Goal: Complete application form

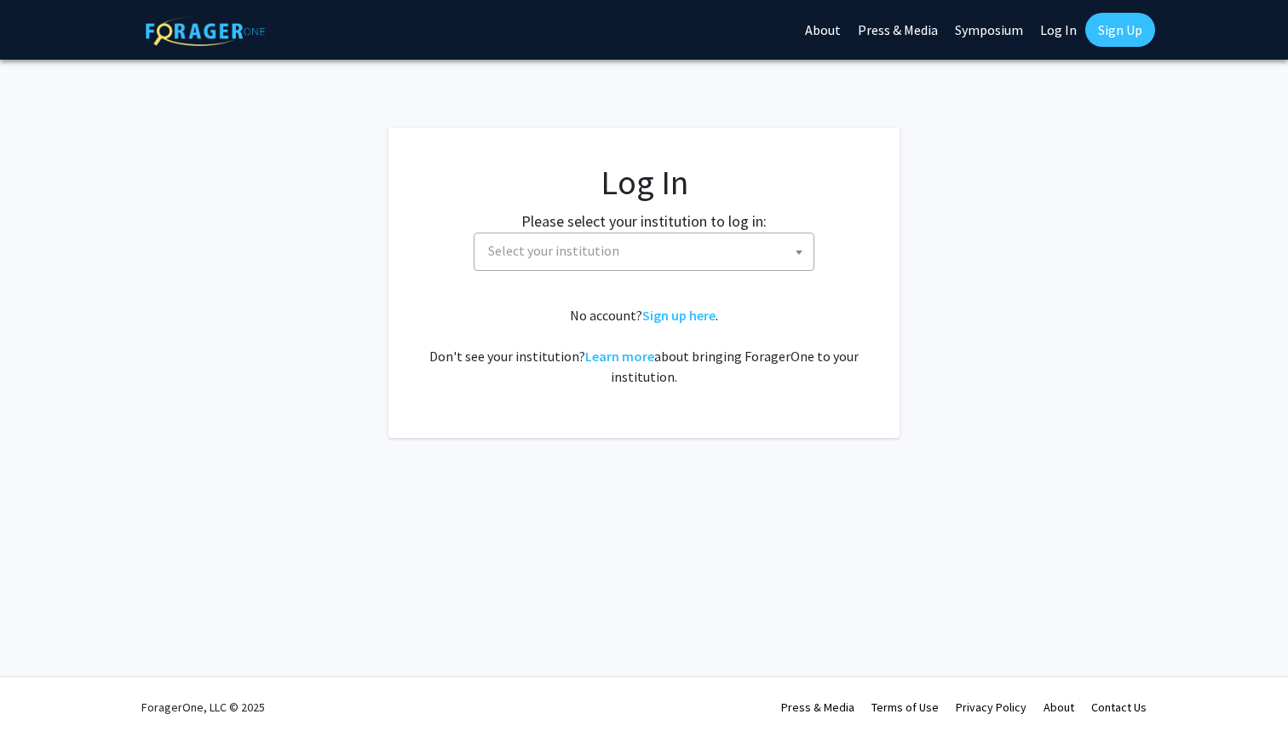
click at [758, 250] on span "Select your institution" at bounding box center [647, 250] width 332 height 35
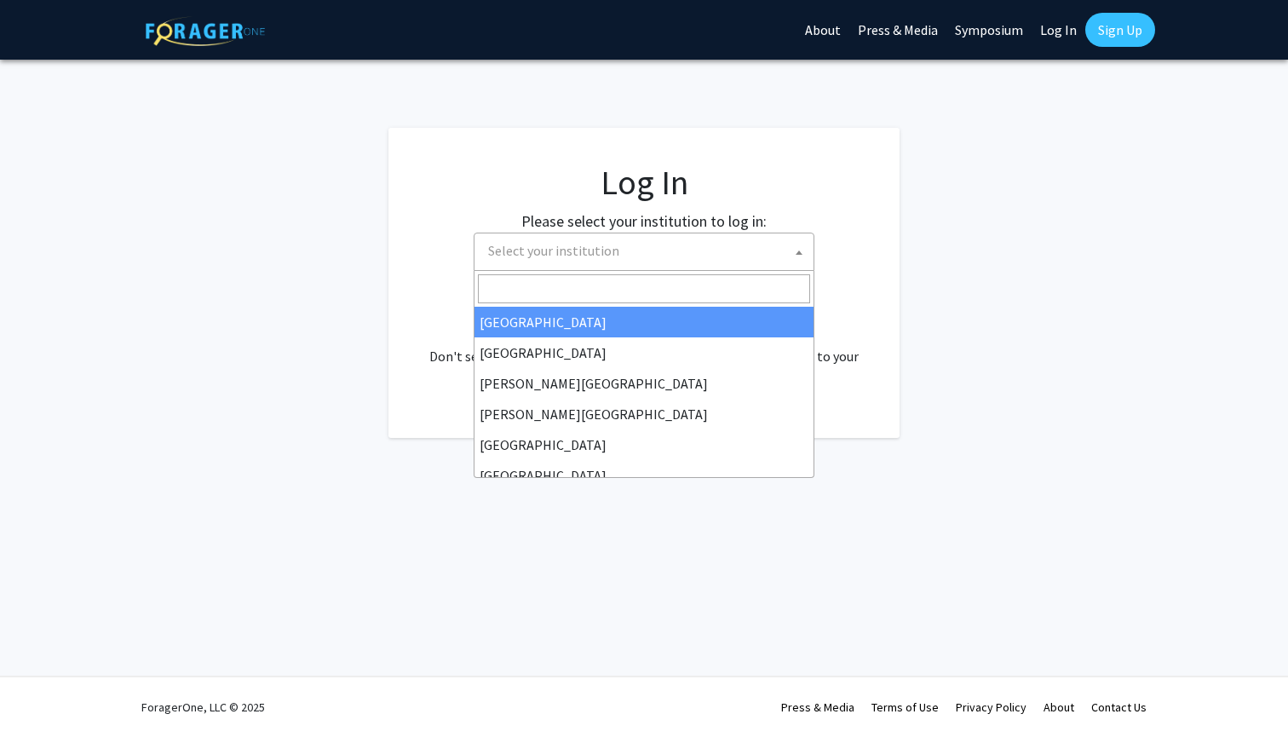
select select "34"
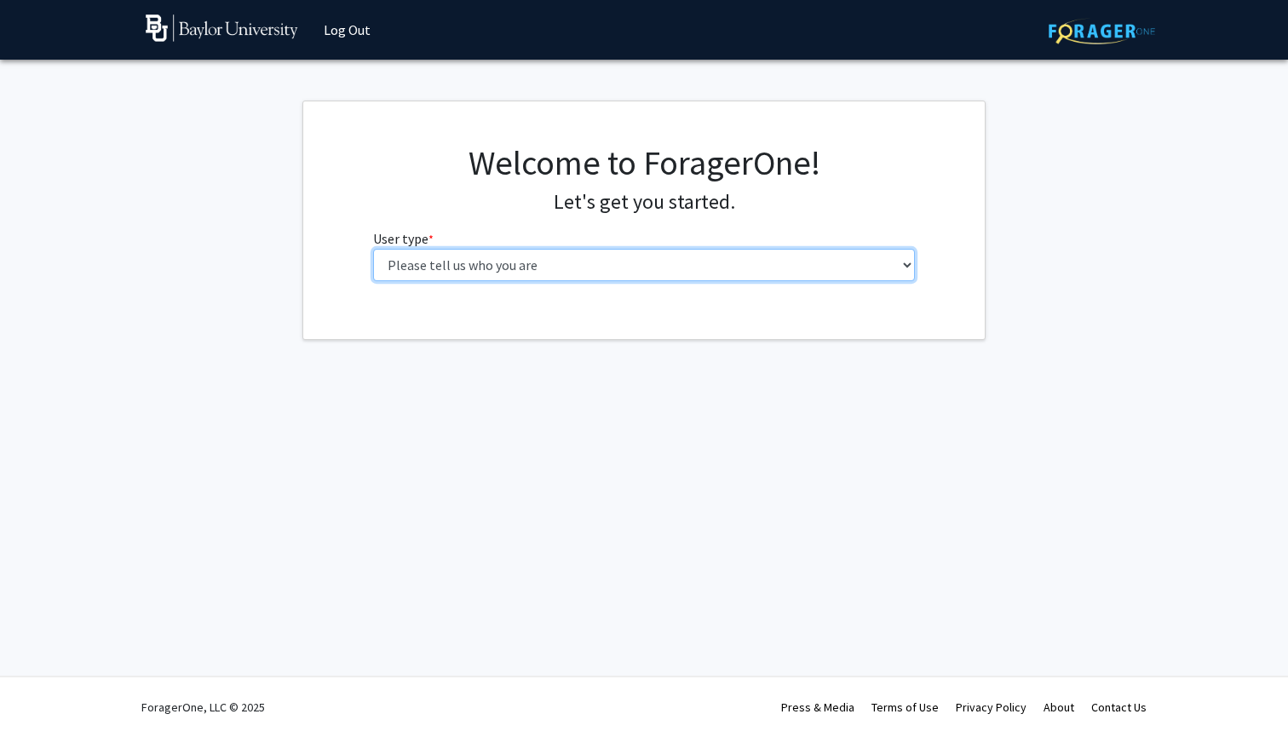
select select "1: undergrad"
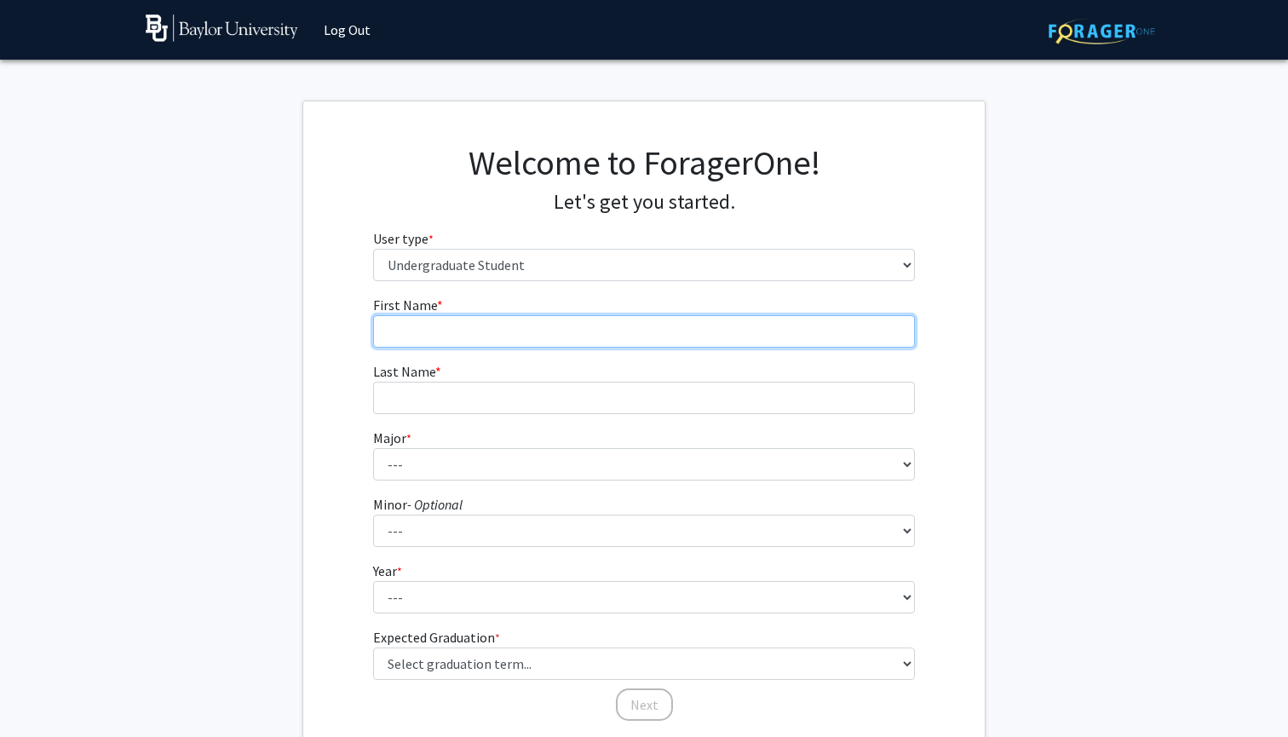
click at [612, 338] on input "First Name * required" at bounding box center [644, 331] width 543 height 32
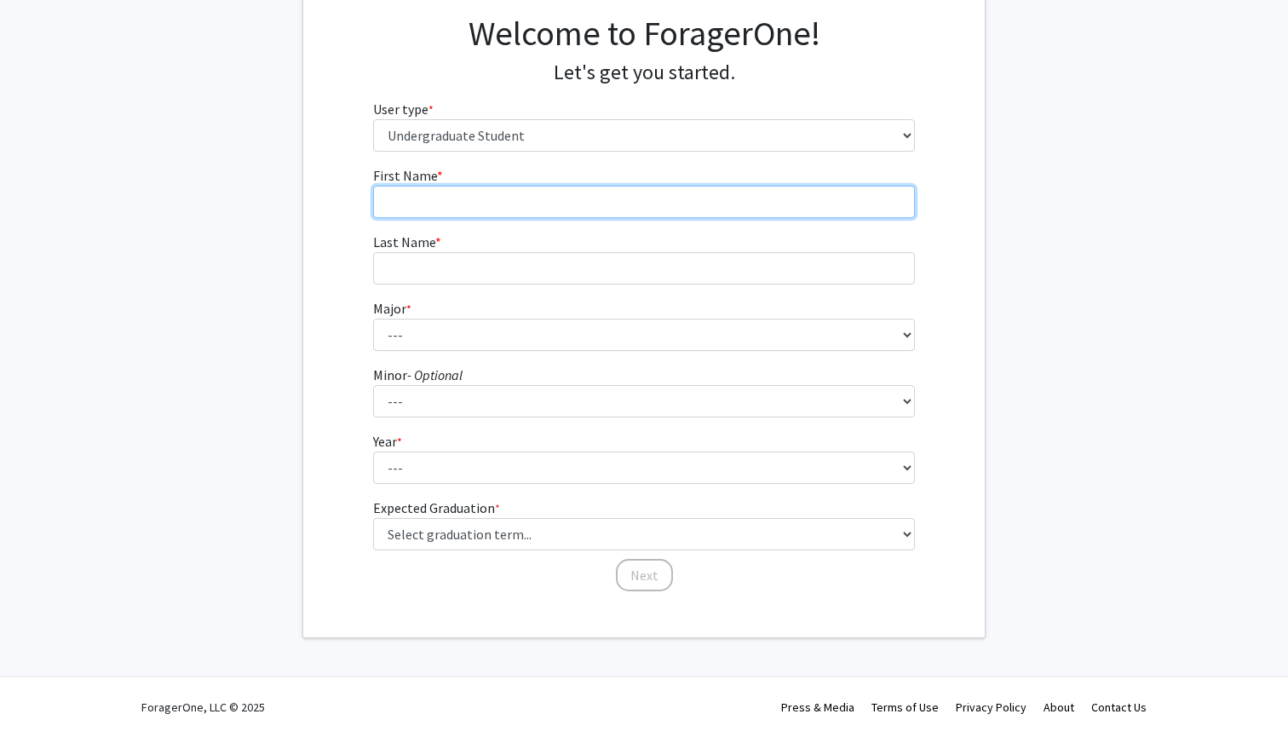
scroll to position [129, 0]
type input "Rajiv"
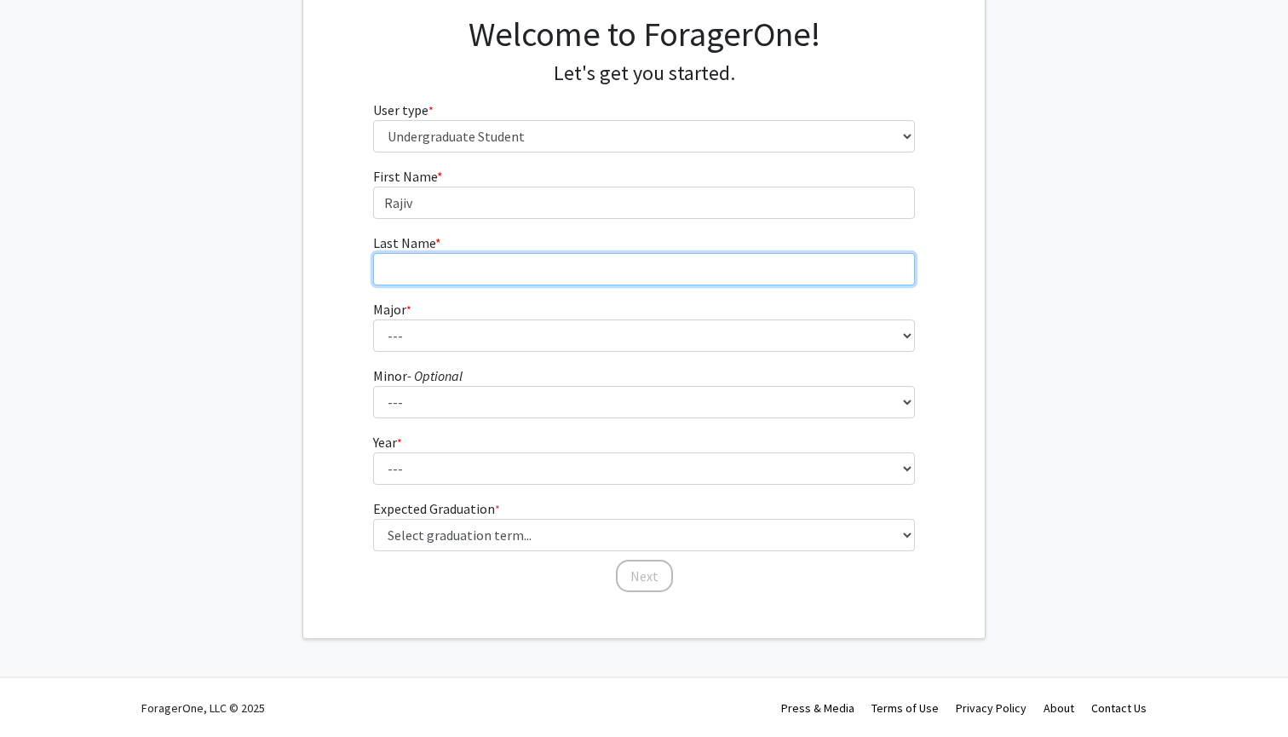
click at [600, 262] on input "Last Name * required" at bounding box center [644, 269] width 543 height 32
type input "[PERSON_NAME]"
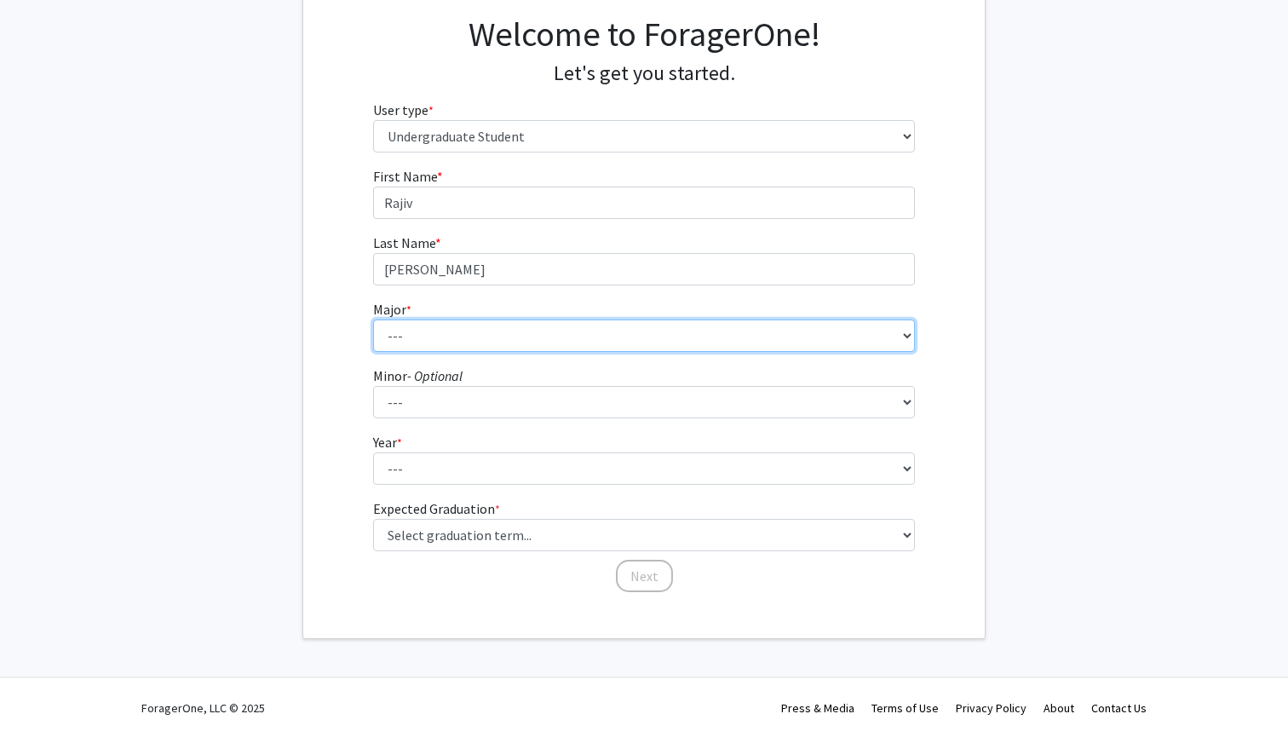
select select "81: 2746"
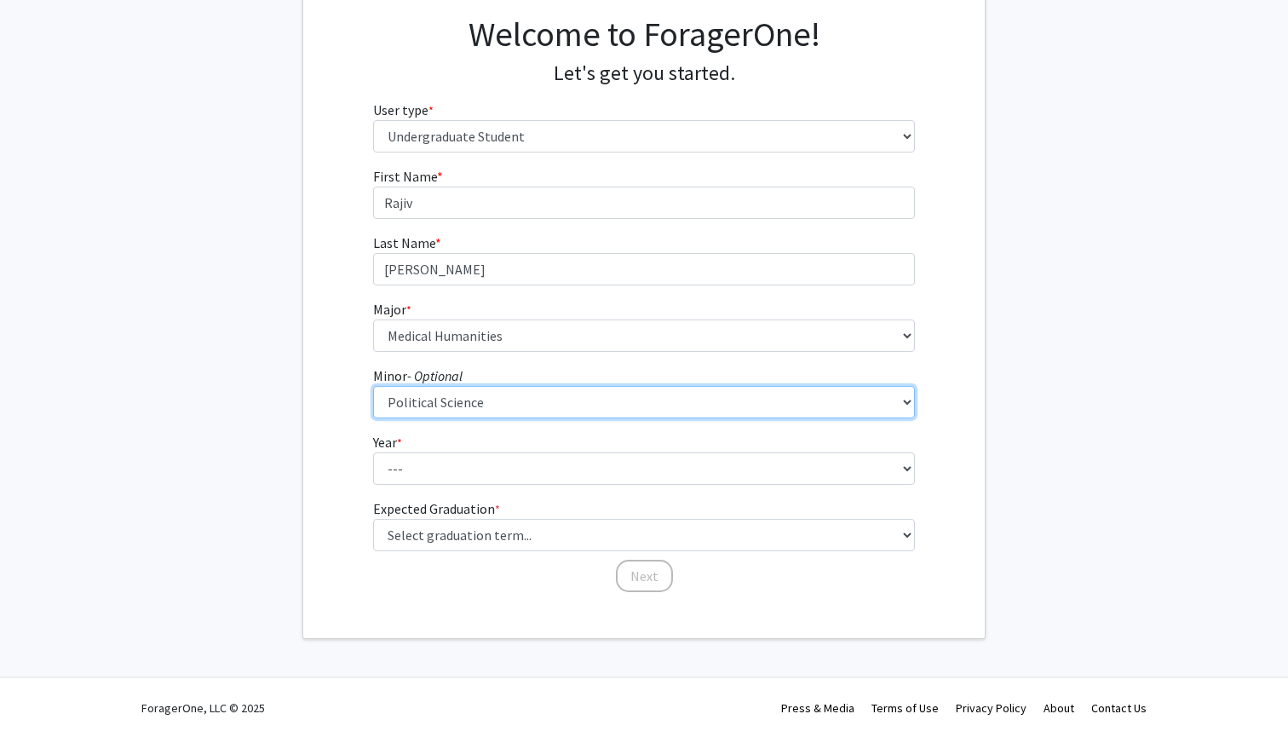
select select "75: 2138"
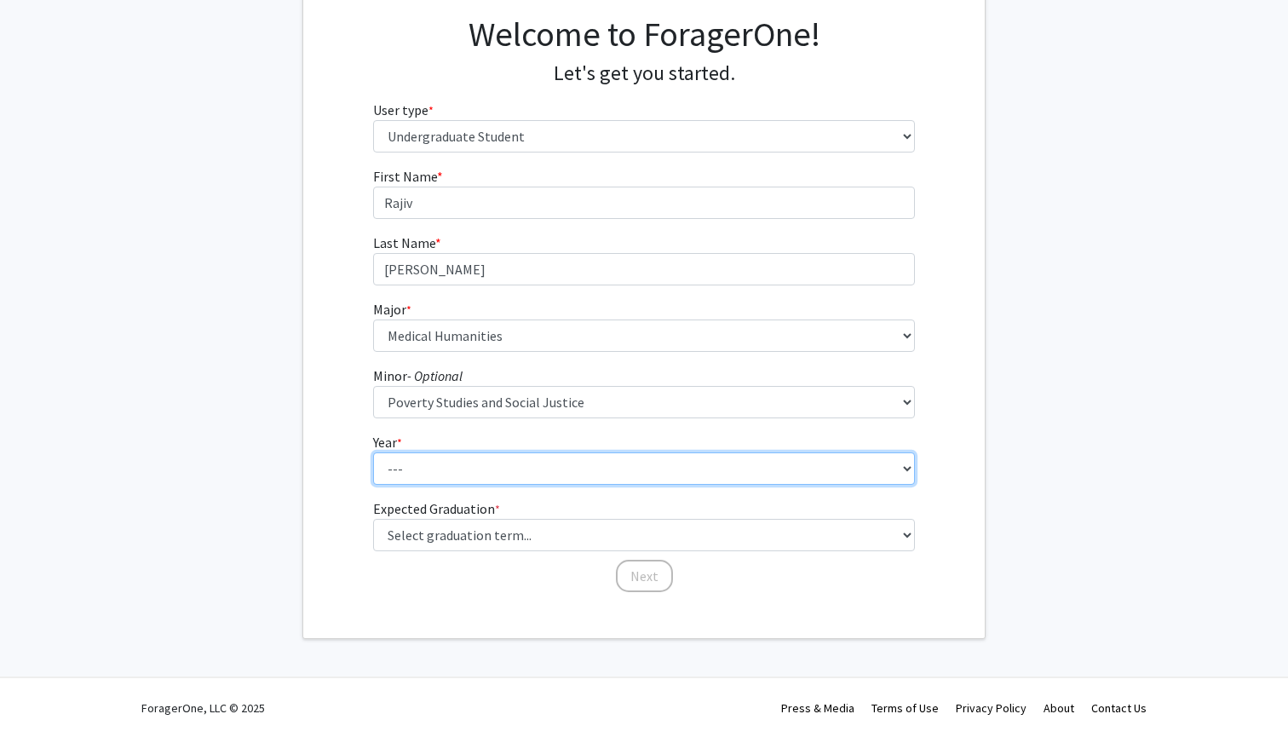
select select "4: senior"
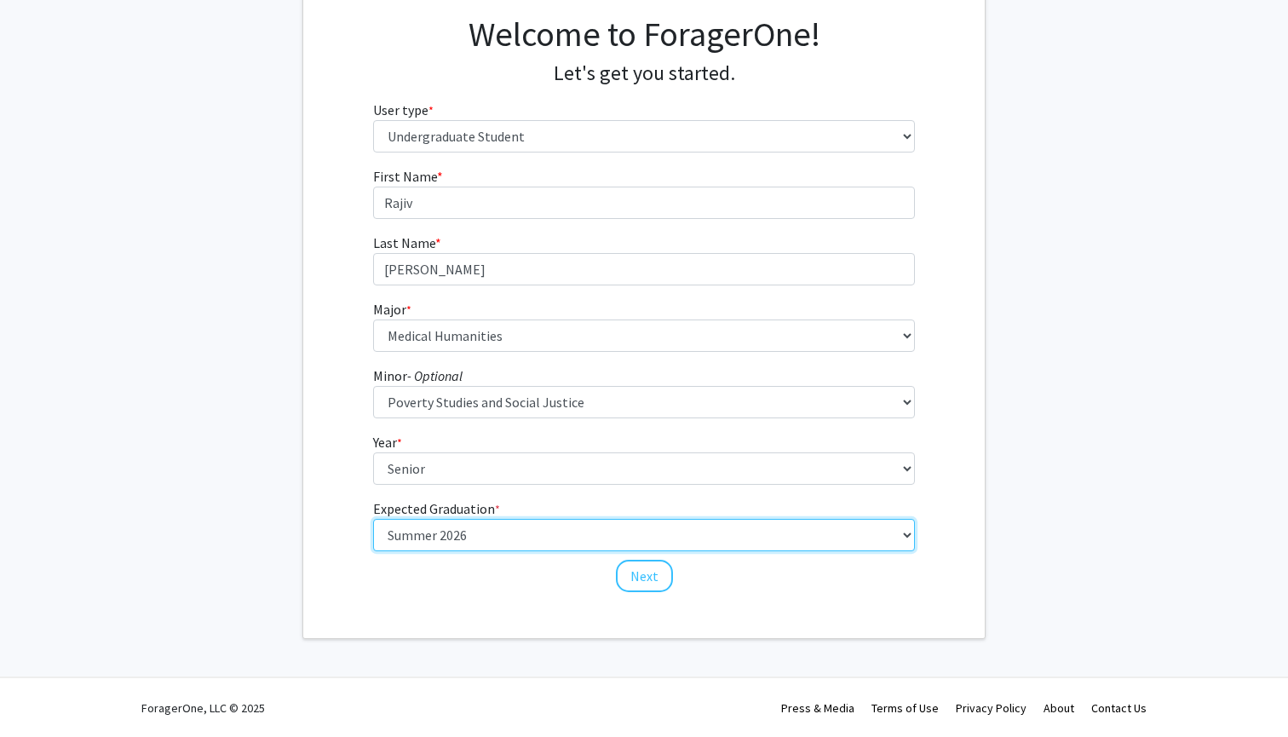
select select "5: spring_2026"
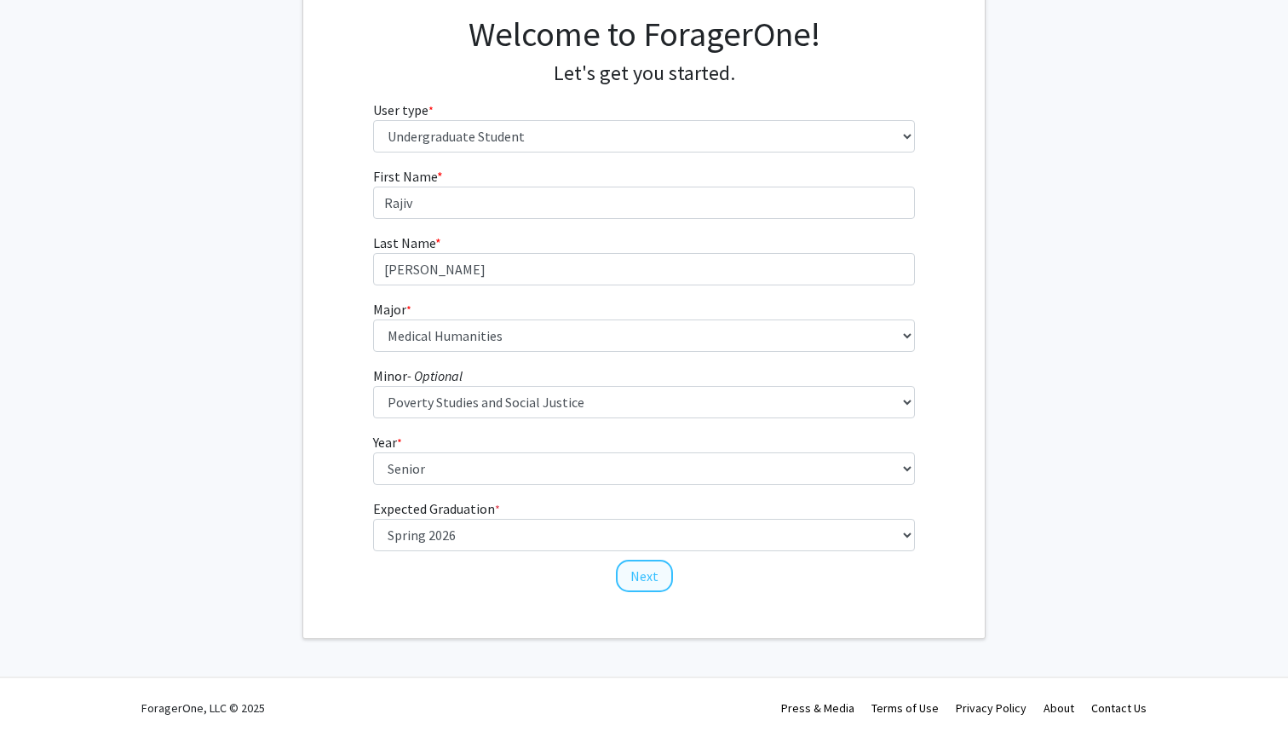
click at [654, 579] on button "Next" at bounding box center [644, 576] width 57 height 32
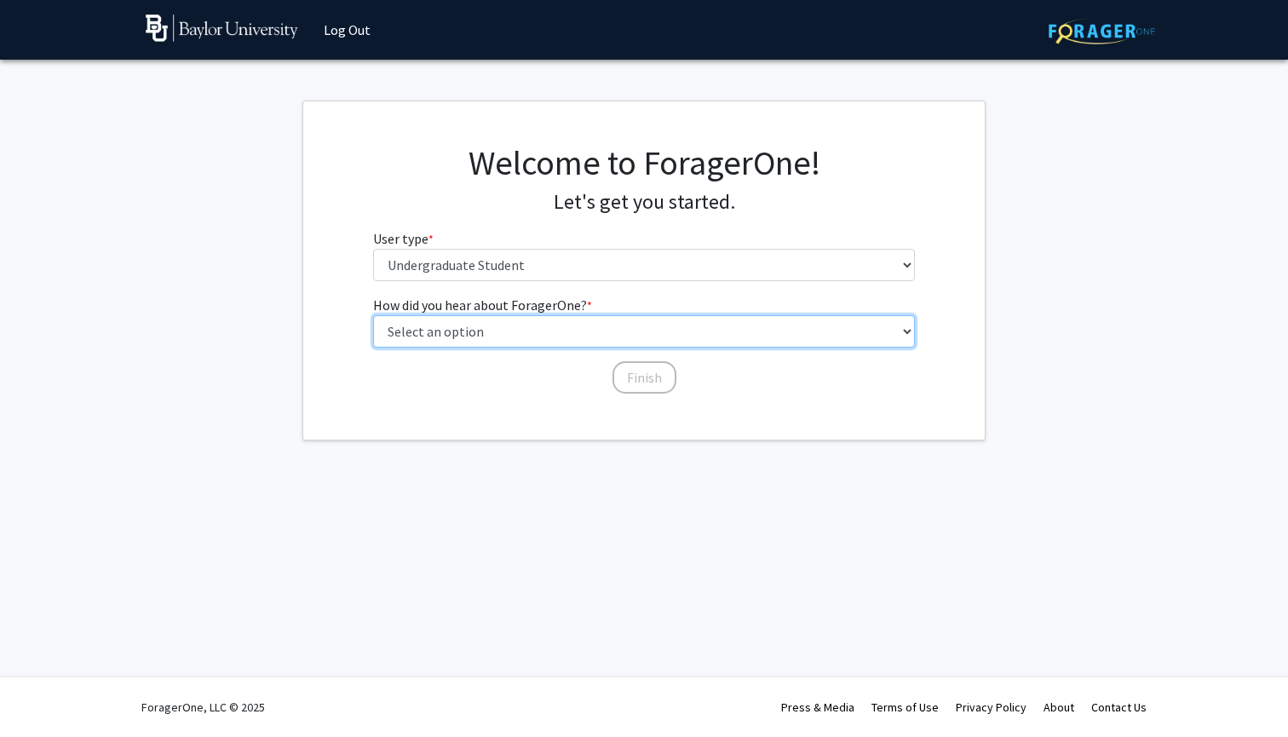
select select "2: faculty_recommendation"
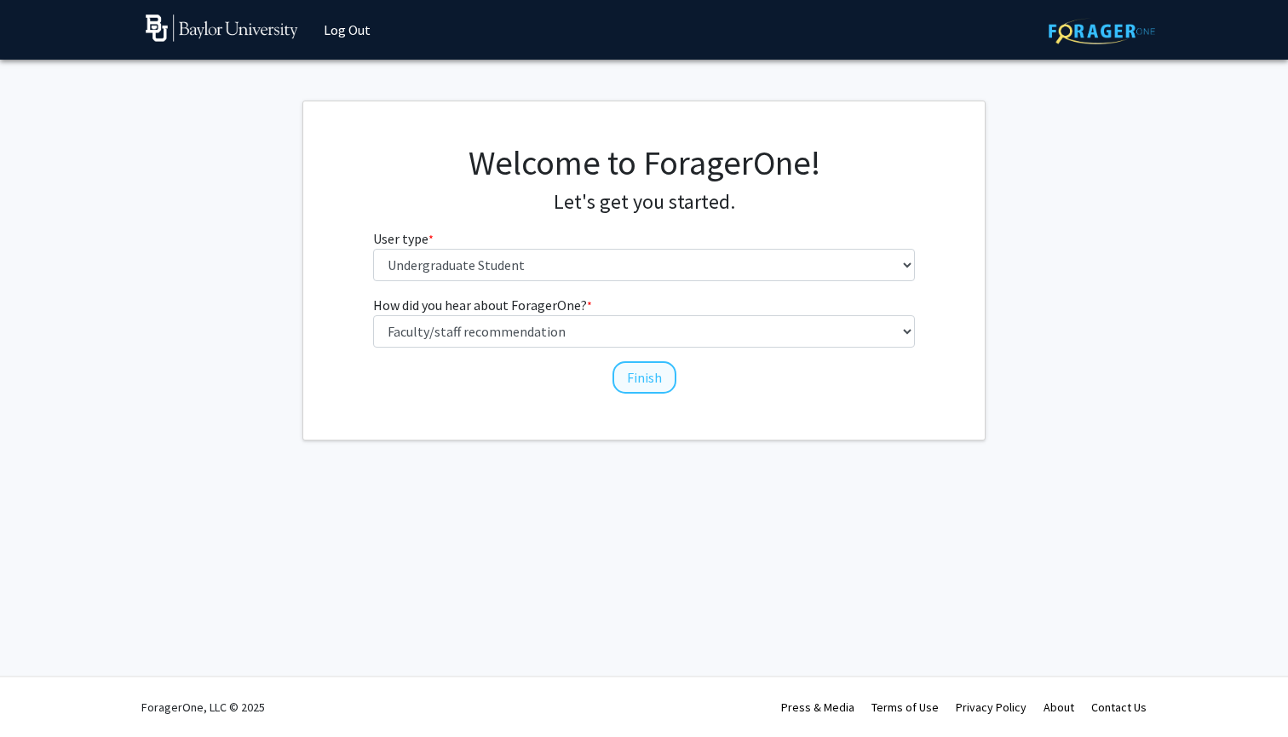
click at [638, 377] on button "Finish" at bounding box center [644, 377] width 64 height 32
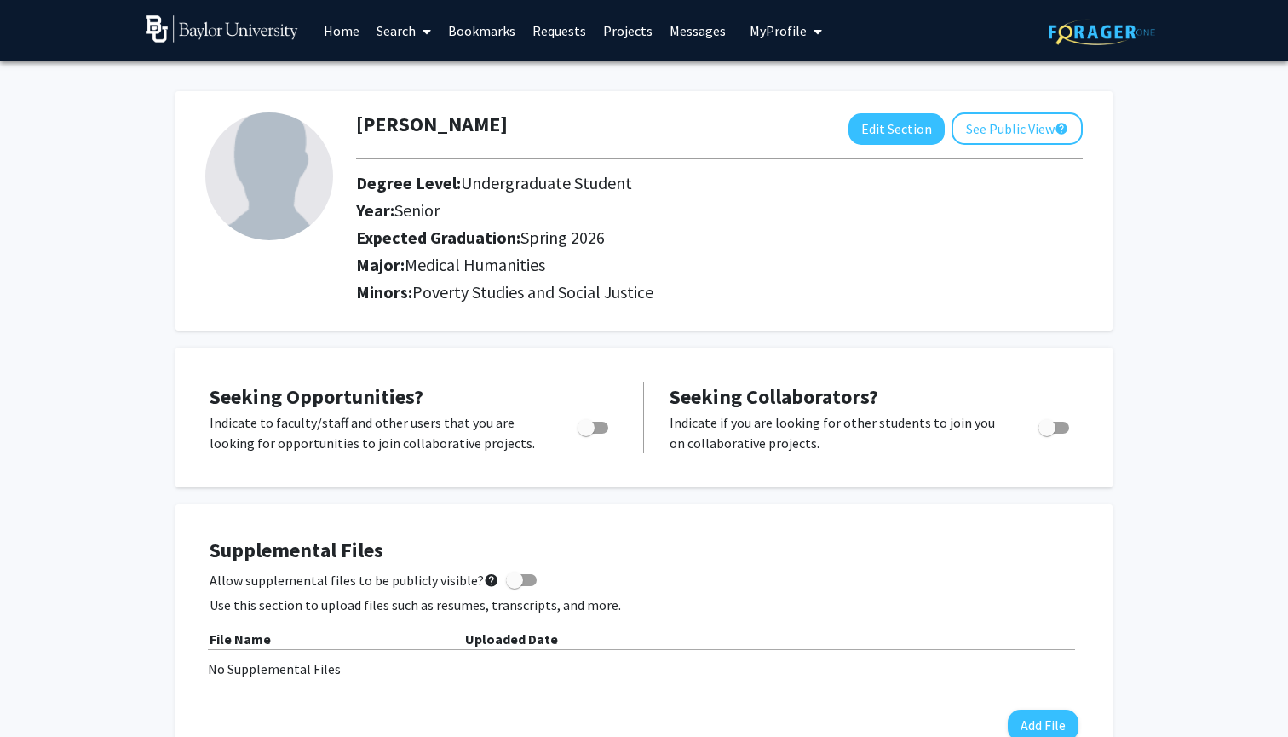
click at [603, 39] on link "Projects" at bounding box center [628, 31] width 66 height 60
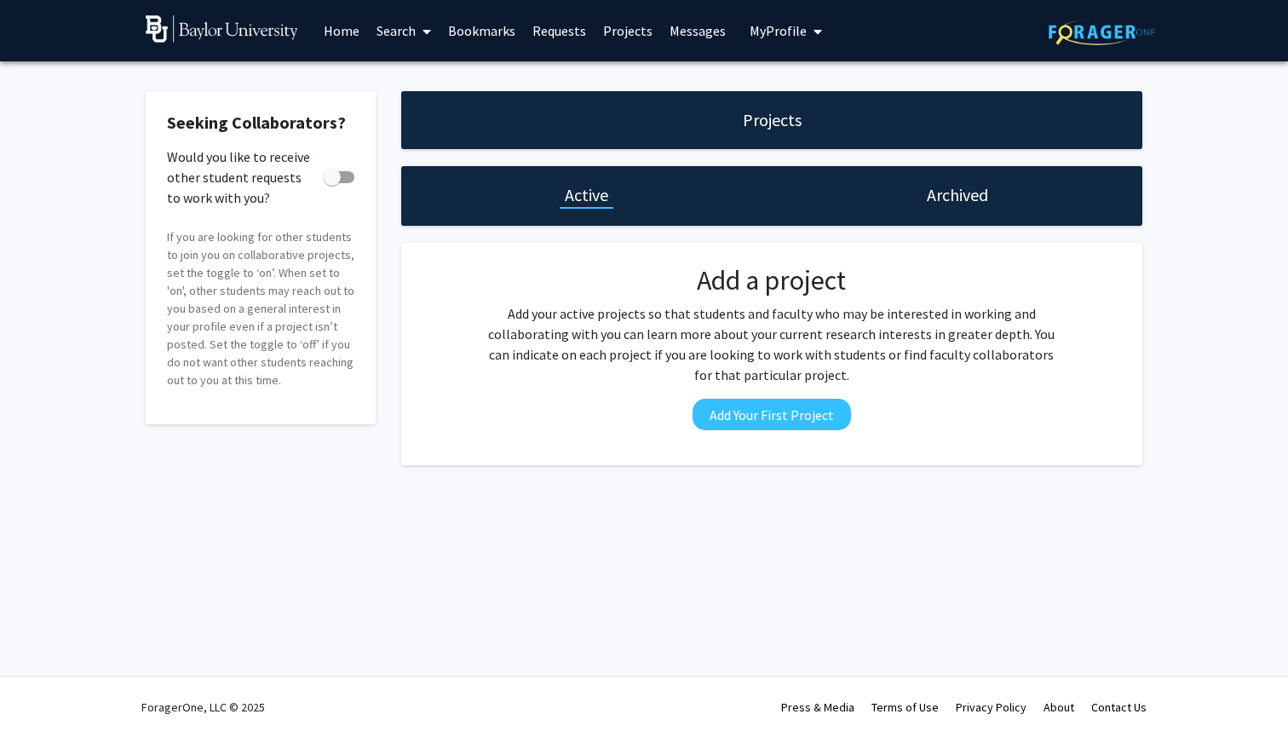
click at [904, 210] on div "Archived" at bounding box center [957, 196] width 371 height 60
click at [925, 184] on div "Archived" at bounding box center [957, 196] width 371 height 60
click at [934, 205] on h1 "Archived" at bounding box center [957, 195] width 61 height 24
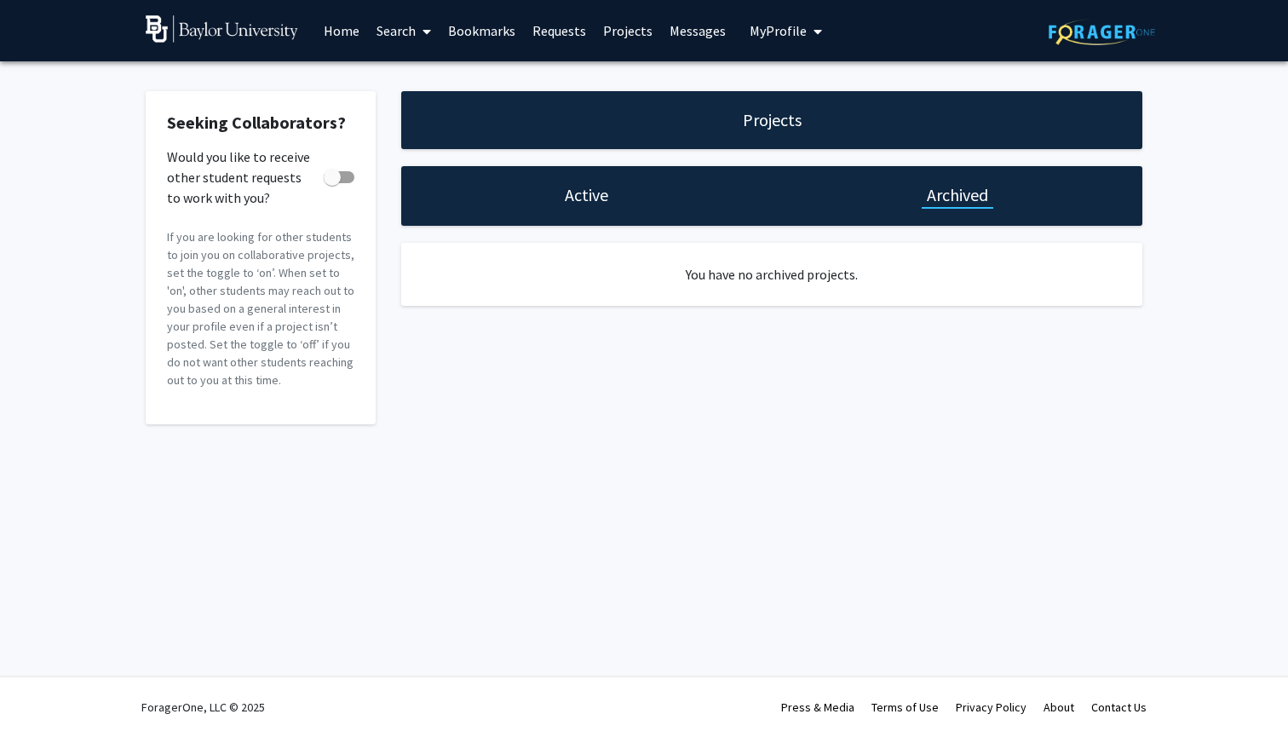
click at [547, 182] on div "Active" at bounding box center [586, 196] width 371 height 60
click at [331, 39] on link "Home" at bounding box center [341, 31] width 53 height 60
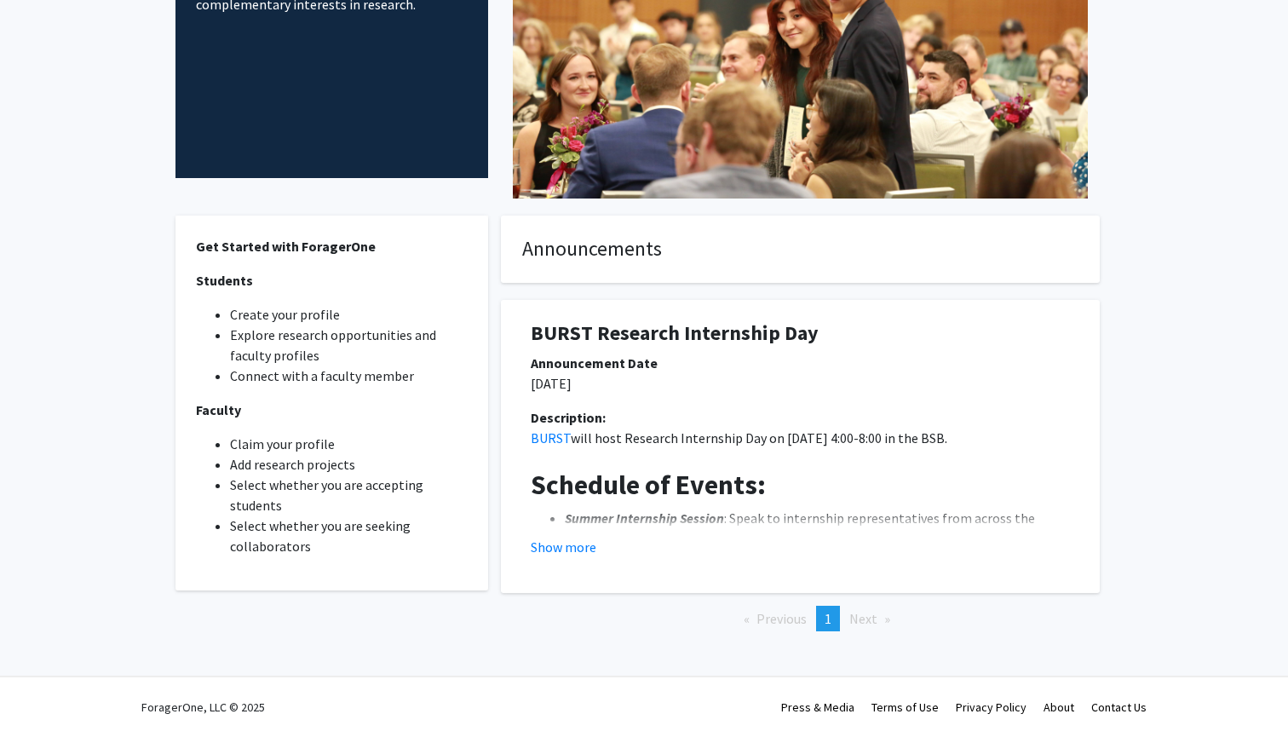
scroll to position [267, 0]
